Goal: Book appointment/travel/reservation

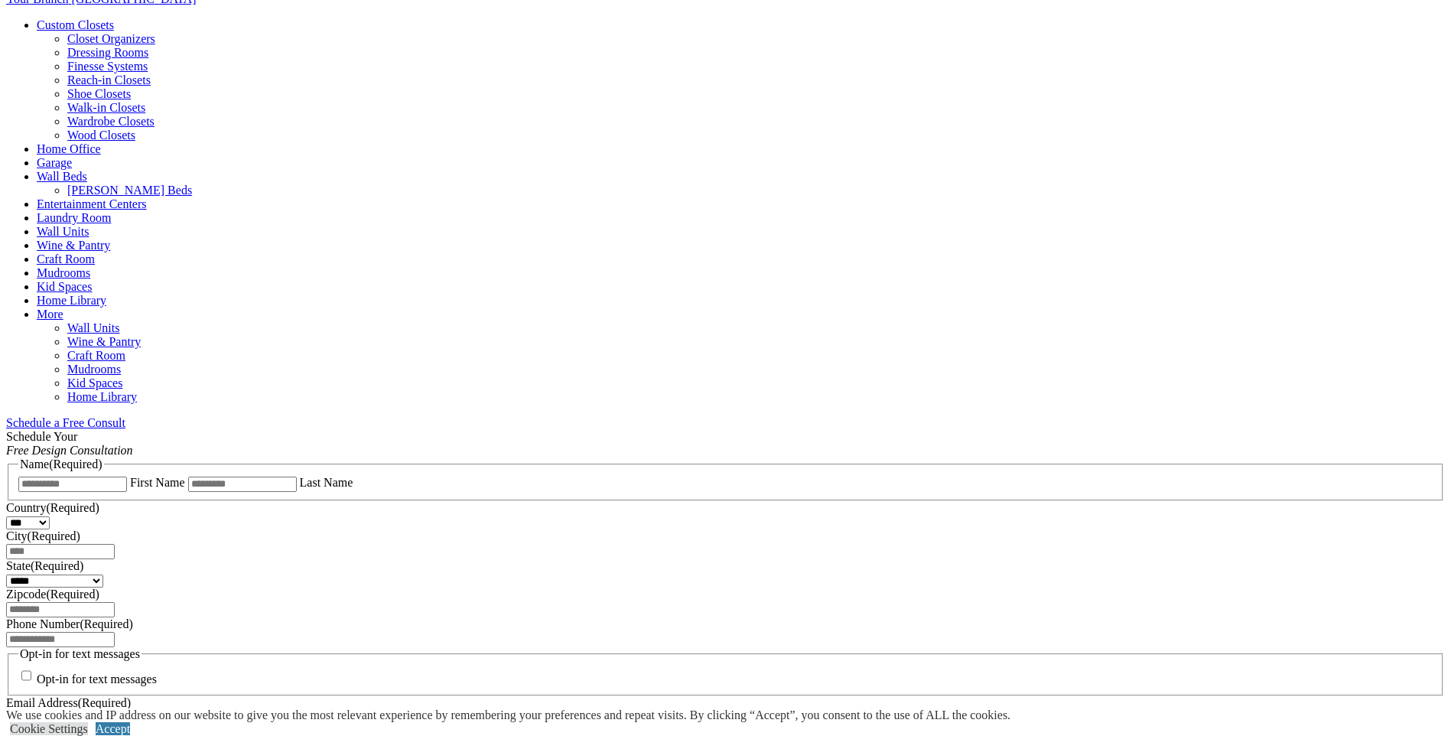
scroll to position [918, 0]
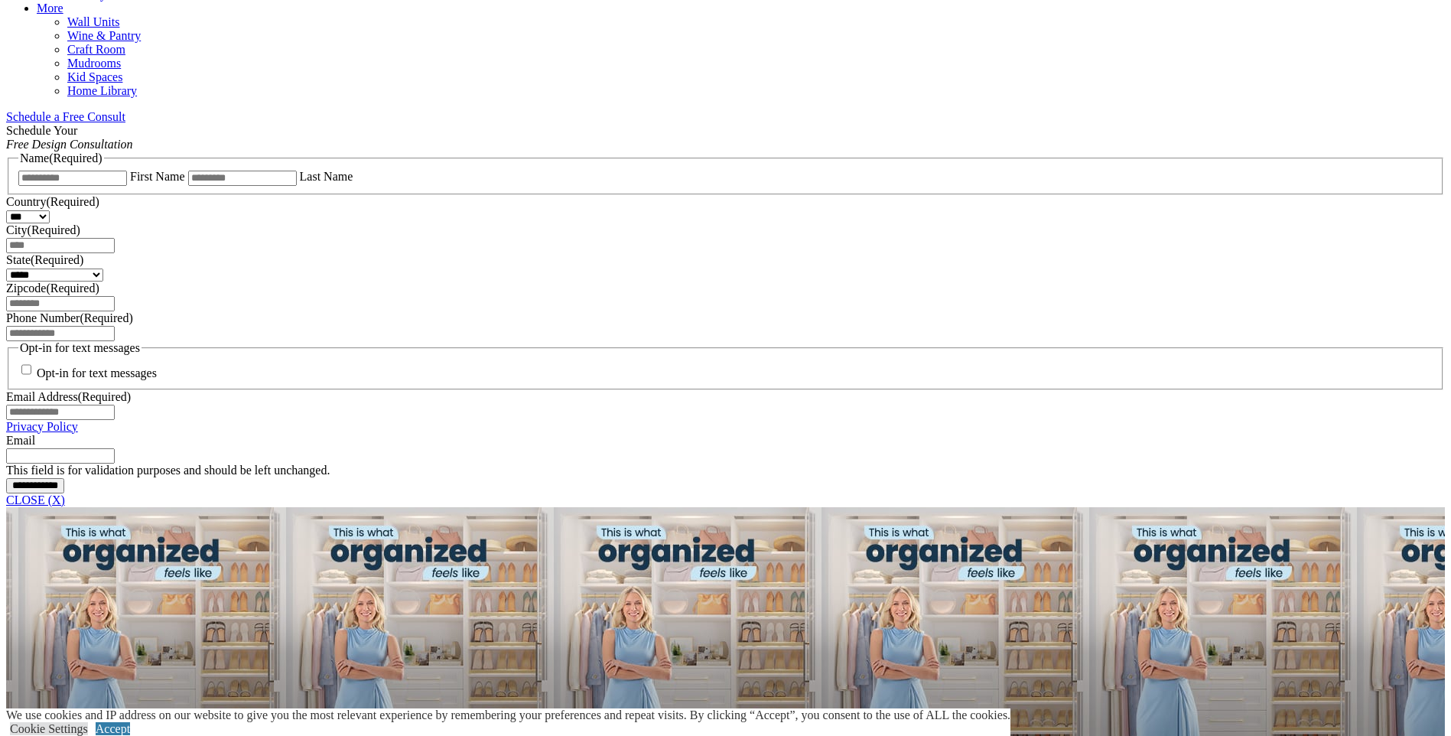
click at [125, 110] on span "Schedule a Free Consult (opens a dropdown menu)" at bounding box center [125, 116] width 0 height 13
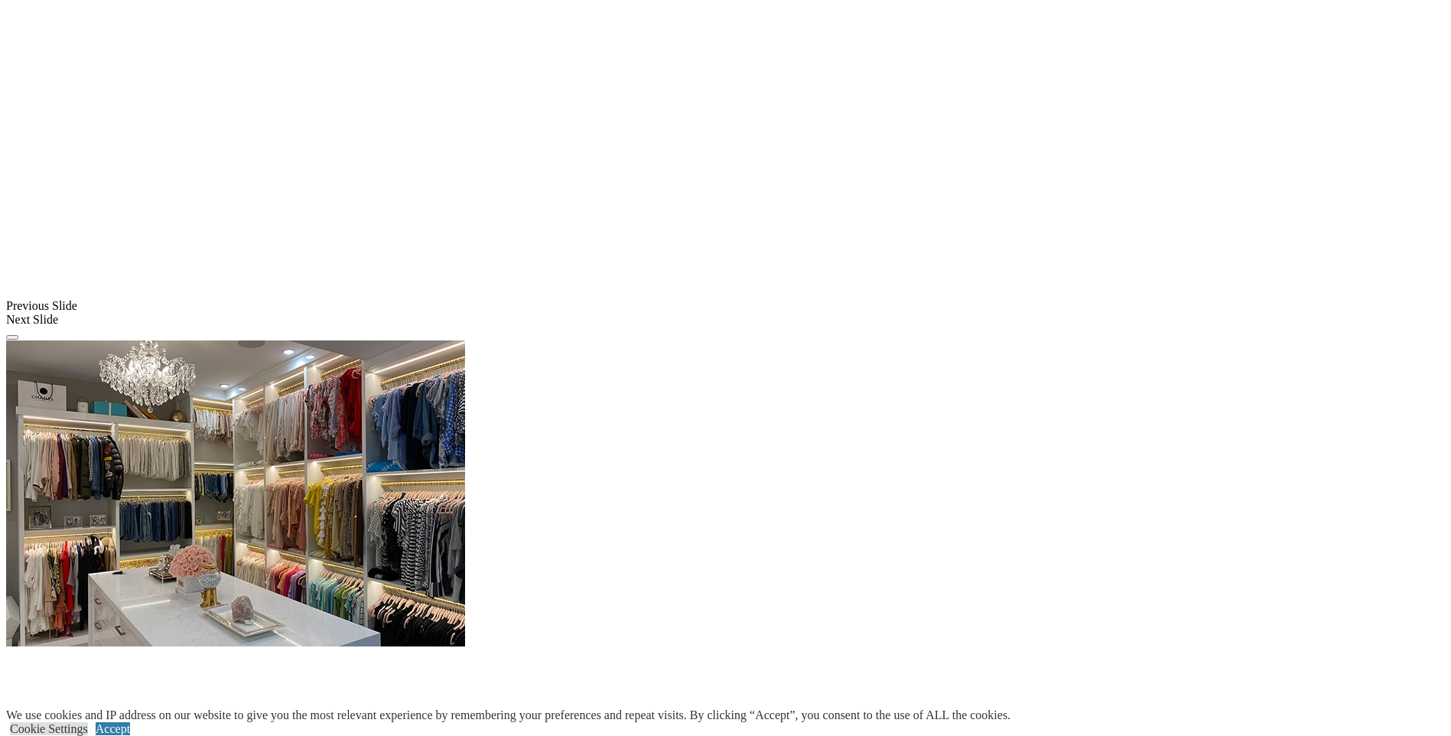
scroll to position [1377, 0]
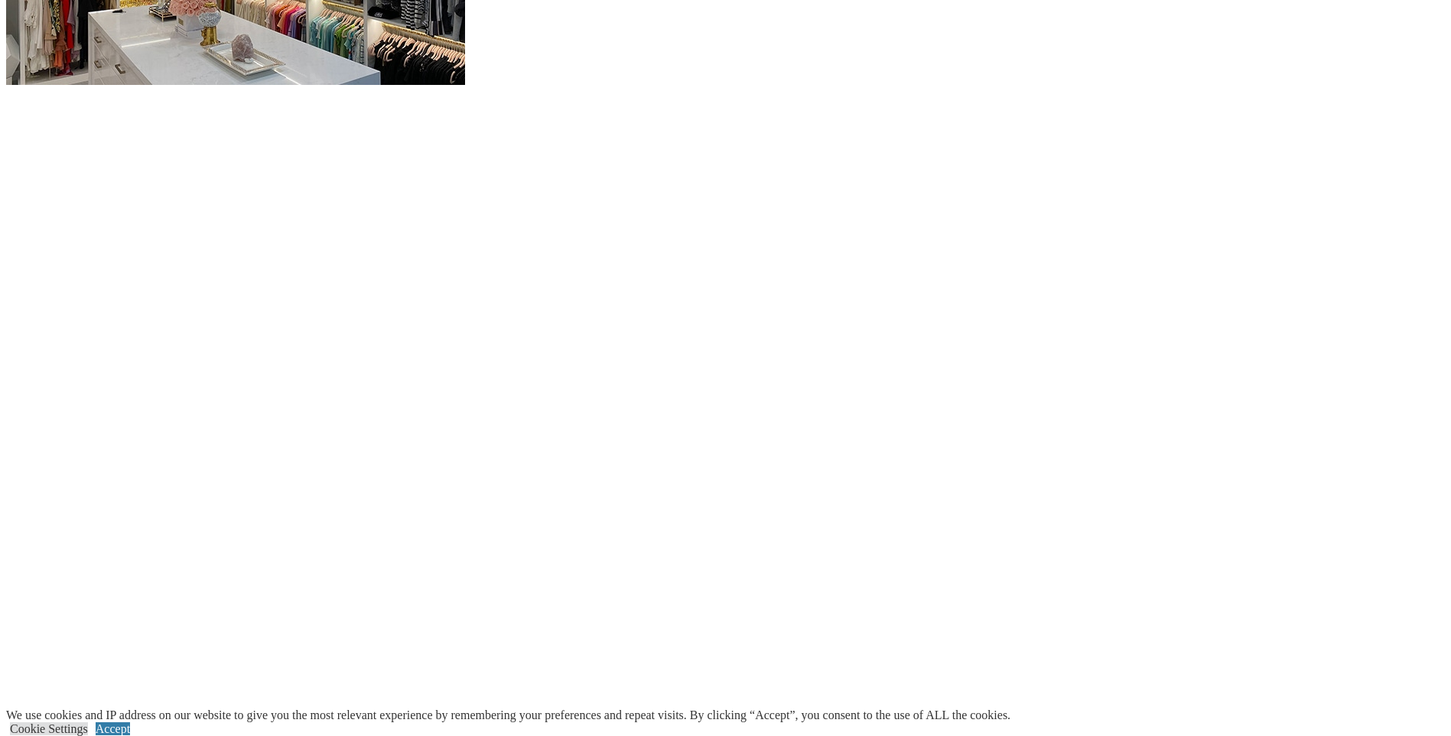
scroll to position [1989, 0]
